Goal: Task Accomplishment & Management: Use online tool/utility

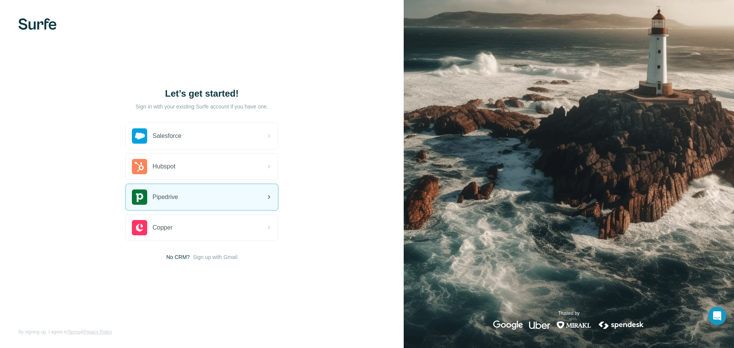
click at [217, 197] on div "Pipedrive" at bounding box center [202, 197] width 152 height 26
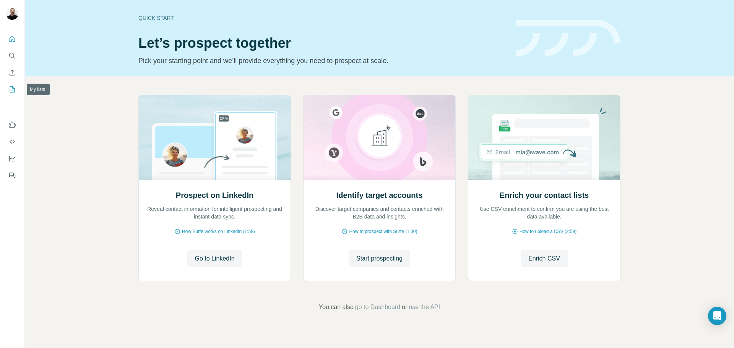
click at [12, 88] on icon "My lists" at bounding box center [12, 90] width 8 height 8
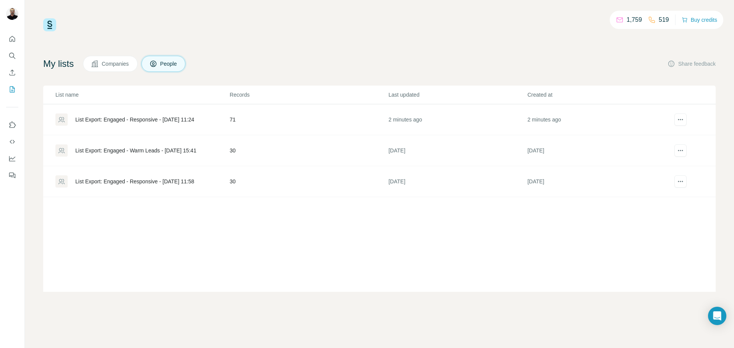
click at [66, 119] on div at bounding box center [61, 120] width 12 height 12
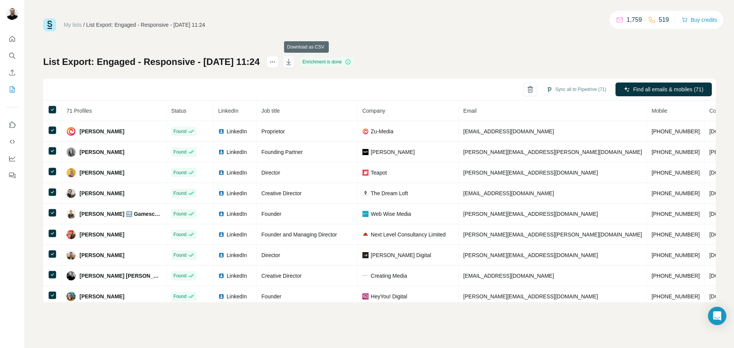
click at [291, 65] on icon "button" at bounding box center [289, 62] width 4 height 6
